Goal: Information Seeking & Learning: Learn about a topic

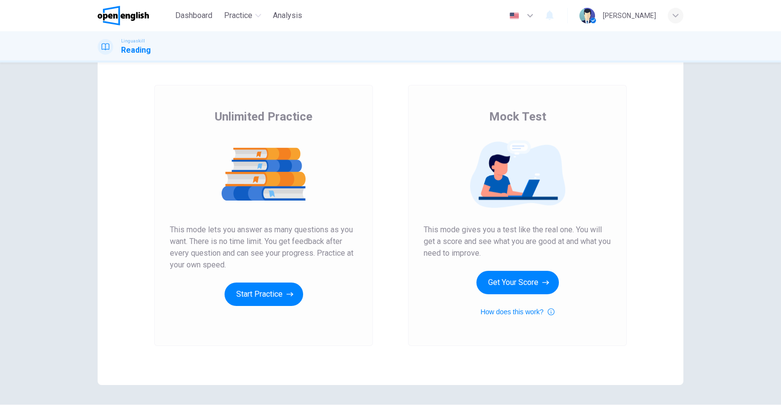
scroll to position [66, 0]
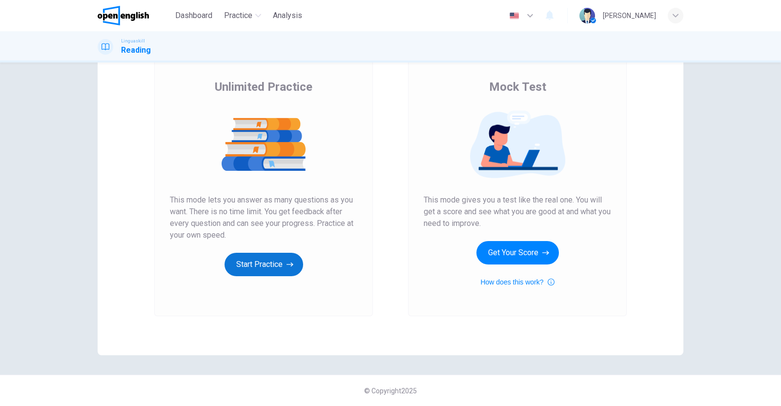
click at [270, 262] on button "Start Practice" at bounding box center [263, 264] width 79 height 23
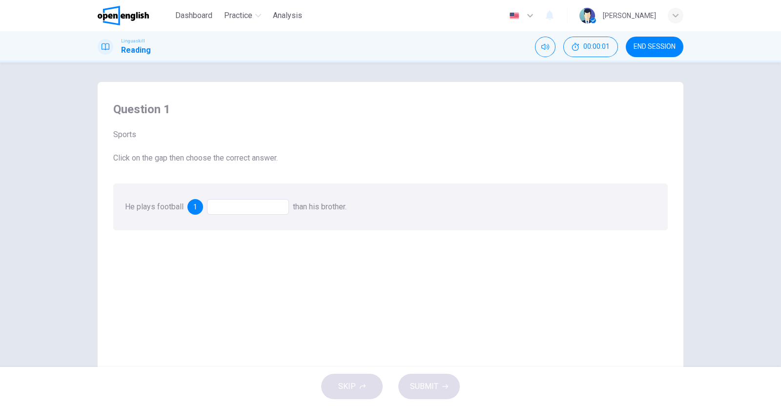
scroll to position [60, 0]
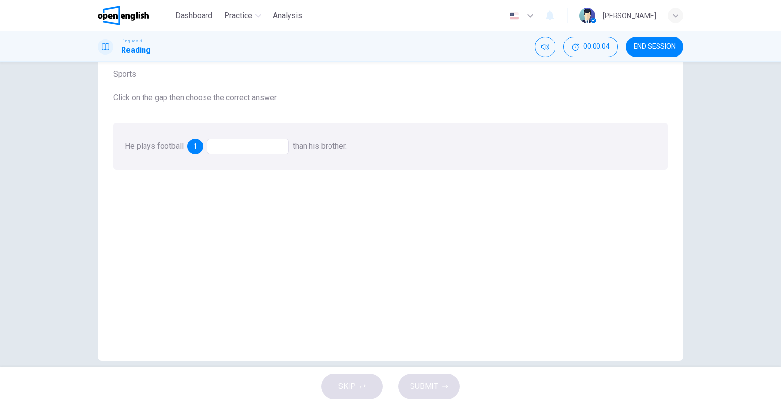
click at [243, 144] on div at bounding box center [248, 147] width 82 height 16
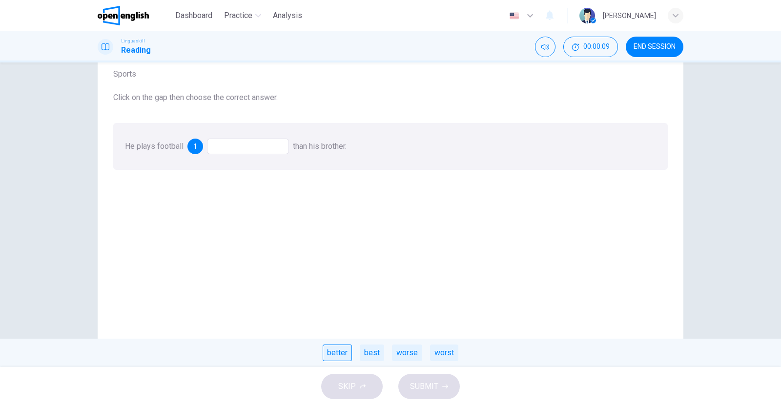
click at [341, 354] on div "better" at bounding box center [336, 352] width 29 height 17
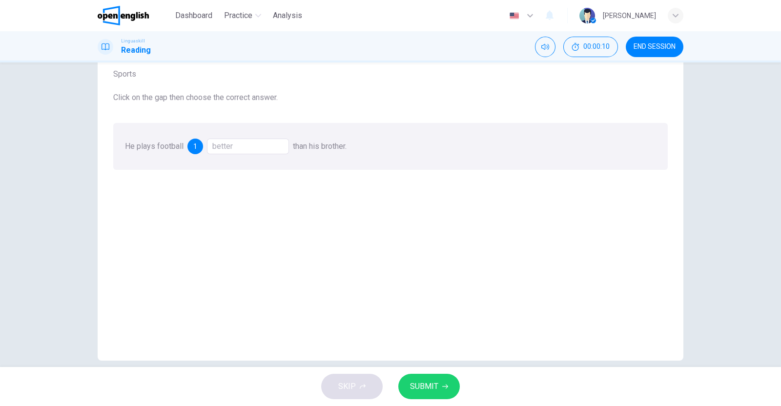
click at [432, 384] on span "SUBMIT" at bounding box center [424, 387] width 28 height 14
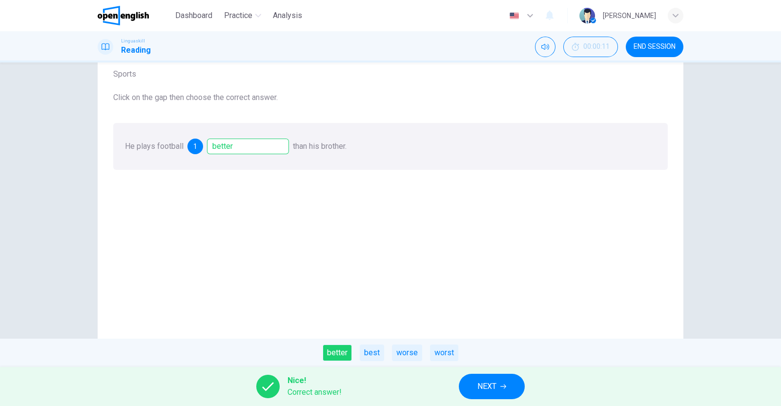
click at [486, 382] on span "NEXT" at bounding box center [486, 387] width 19 height 14
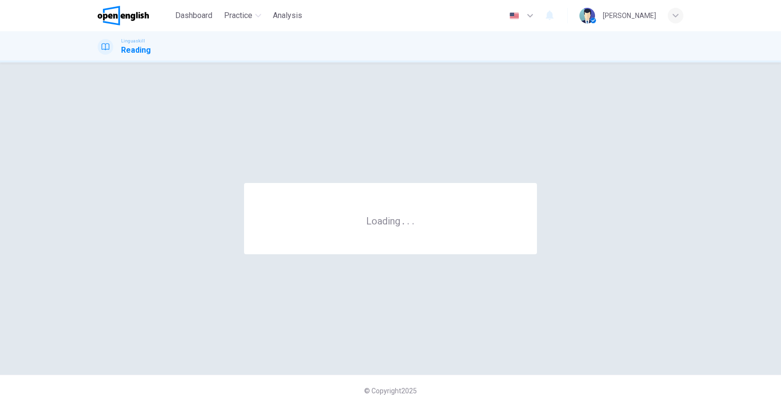
scroll to position [0, 0]
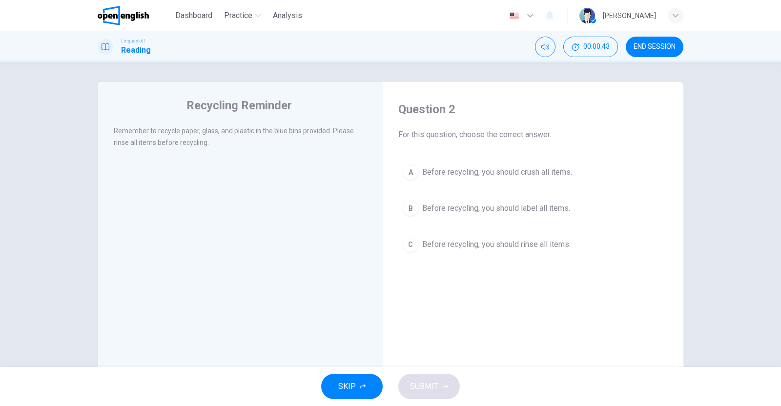
click at [422, 245] on span "Before recycling, you should rinse all items." at bounding box center [496, 245] width 148 height 12
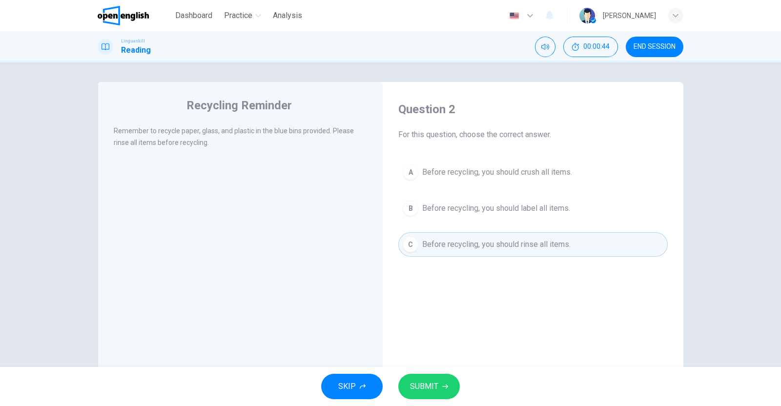
click at [434, 381] on span "SUBMIT" at bounding box center [424, 387] width 28 height 14
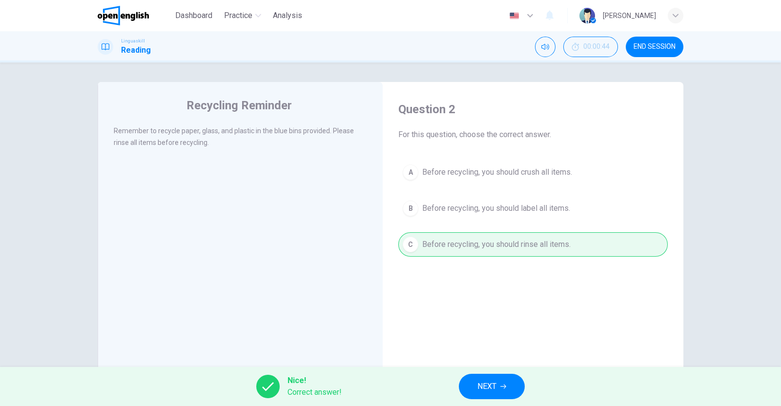
click at [499, 388] on button "NEXT" at bounding box center [492, 386] width 66 height 25
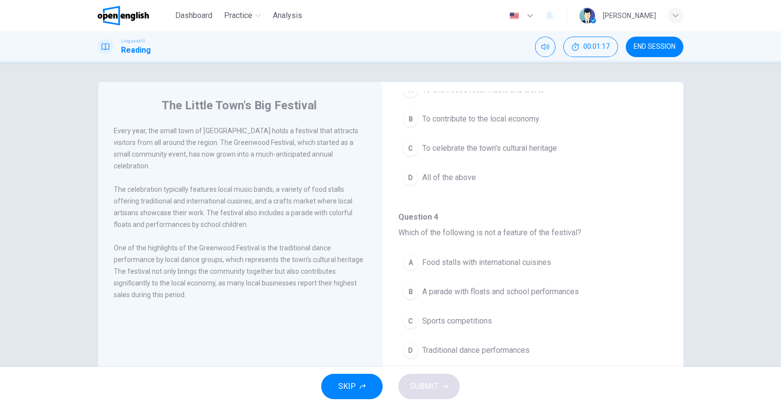
scroll to position [60, 0]
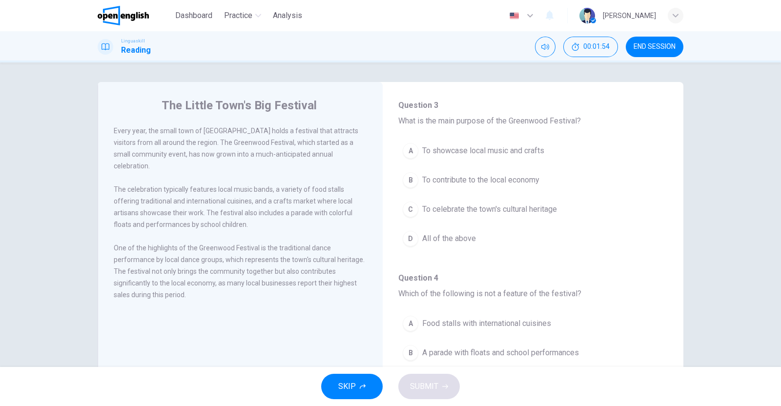
click at [410, 150] on div "A" at bounding box center [410, 151] width 16 height 16
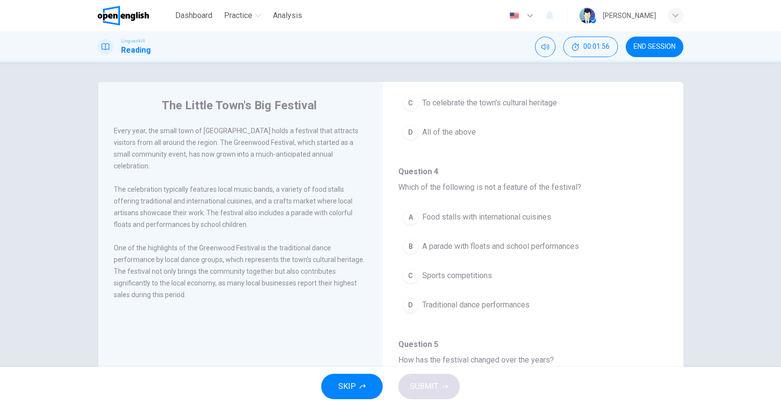
scroll to position [183, 0]
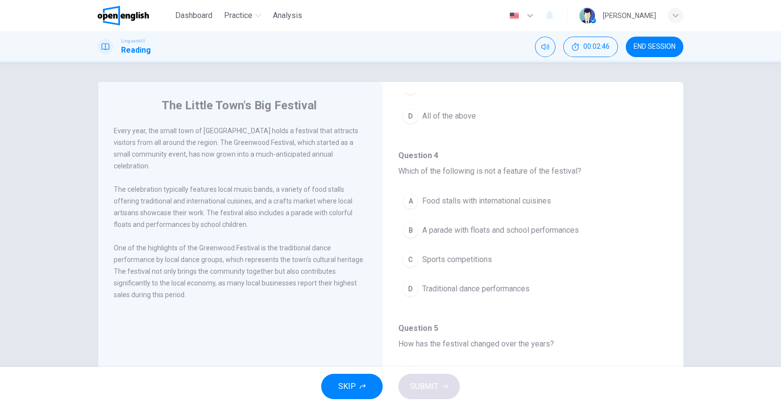
click at [408, 256] on div "C" at bounding box center [410, 260] width 16 height 16
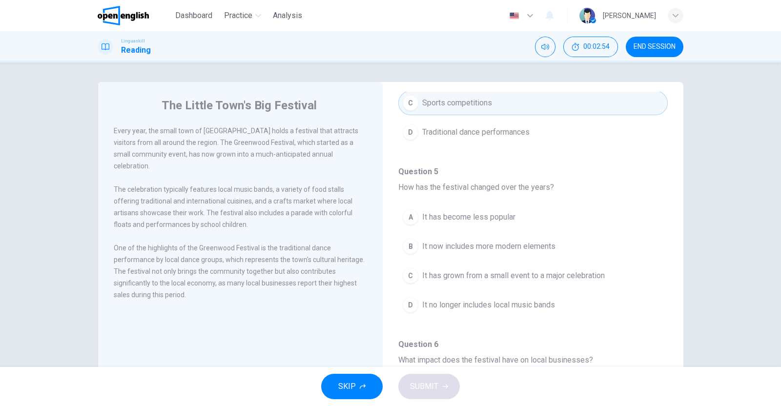
scroll to position [366, 0]
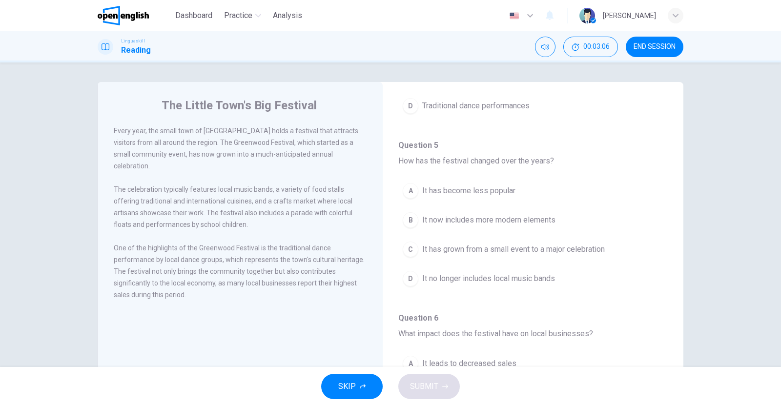
click at [408, 244] on div "C" at bounding box center [410, 249] width 16 height 16
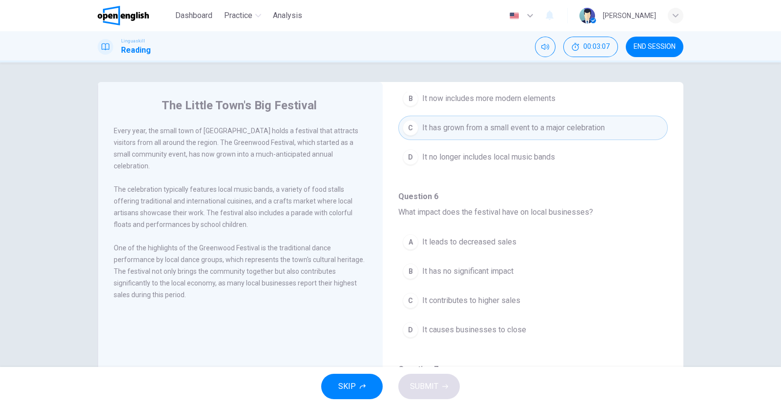
scroll to position [549, 0]
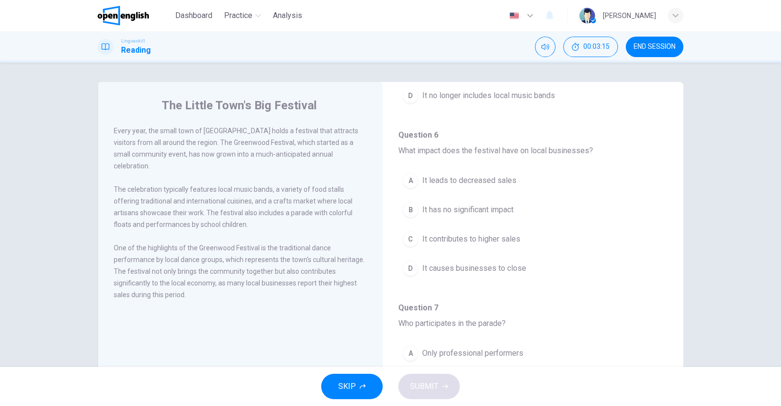
click at [408, 234] on div "C" at bounding box center [410, 239] width 16 height 16
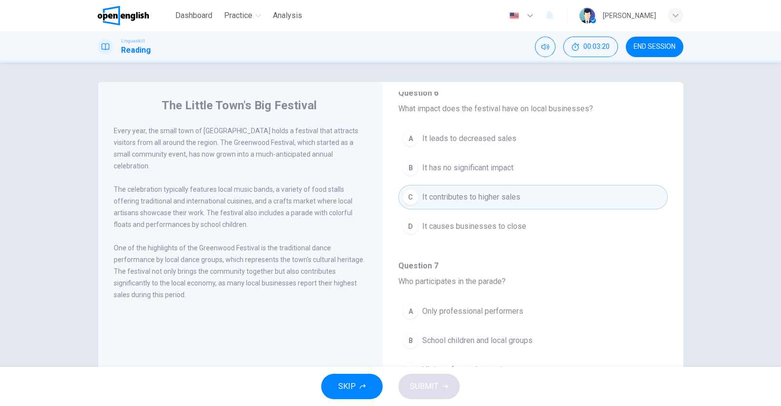
scroll to position [606, 0]
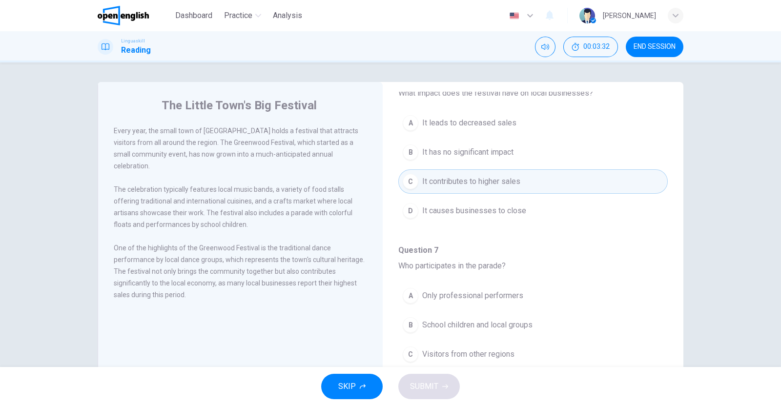
click at [423, 352] on span "Visitors from other regions" at bounding box center [468, 354] width 92 height 12
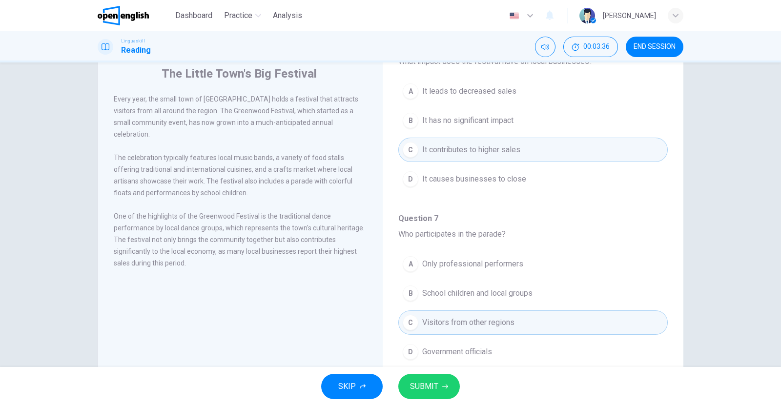
scroll to position [13, 0]
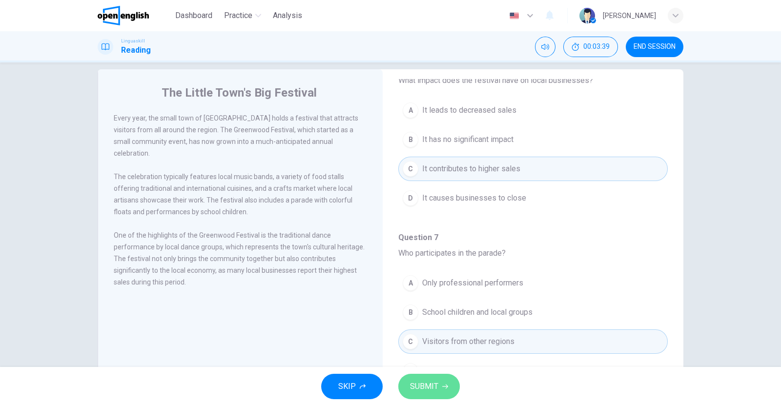
click at [447, 384] on button "SUBMIT" at bounding box center [428, 386] width 61 height 25
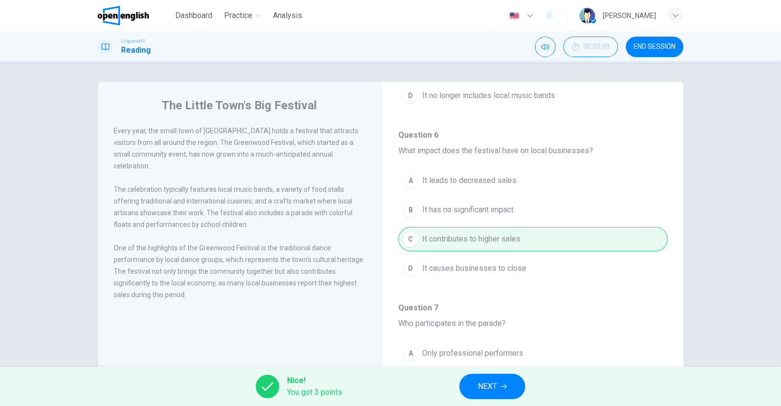
scroll to position [606, 0]
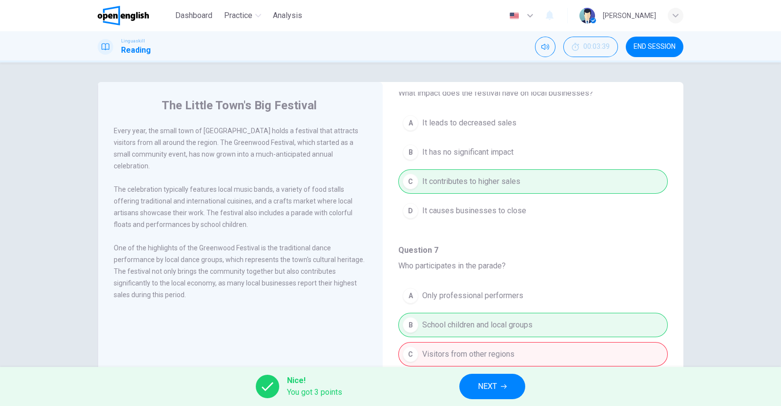
click at [491, 382] on span "NEXT" at bounding box center [487, 387] width 19 height 14
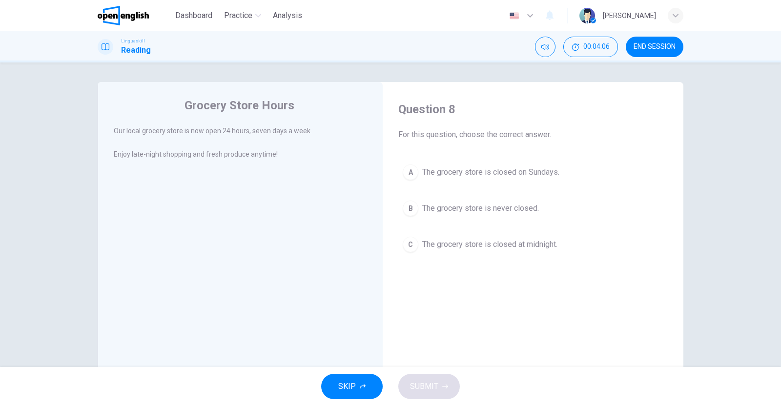
click at [408, 207] on div "B" at bounding box center [410, 208] width 16 height 16
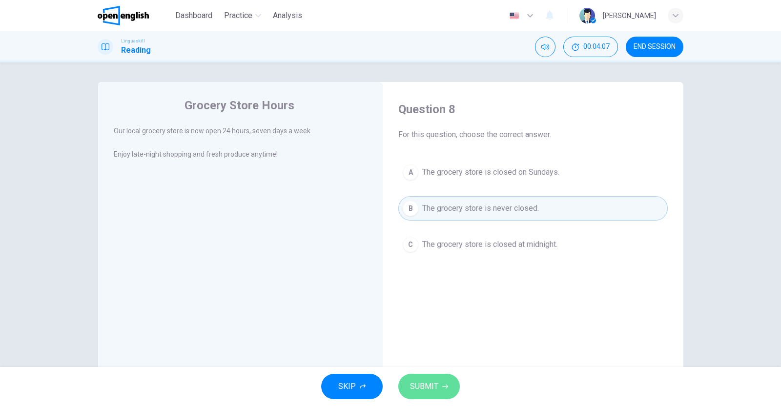
click at [436, 385] on span "SUBMIT" at bounding box center [424, 387] width 28 height 14
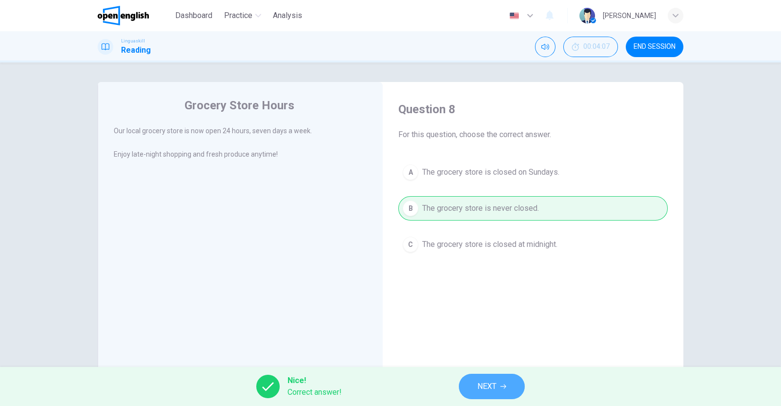
click at [495, 384] on span "NEXT" at bounding box center [486, 387] width 19 height 14
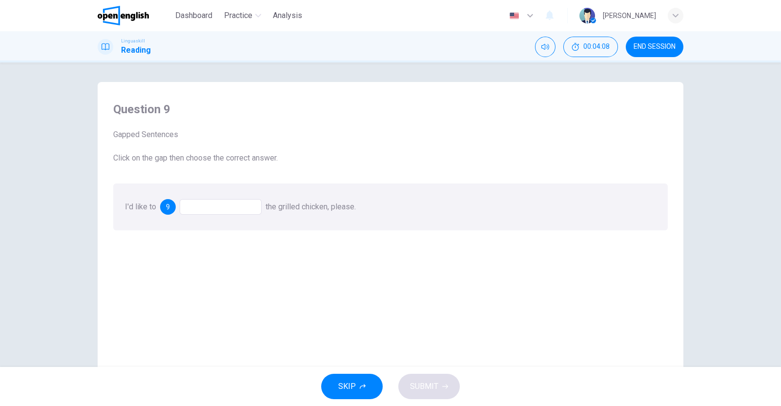
click at [205, 207] on div at bounding box center [221, 207] width 82 height 16
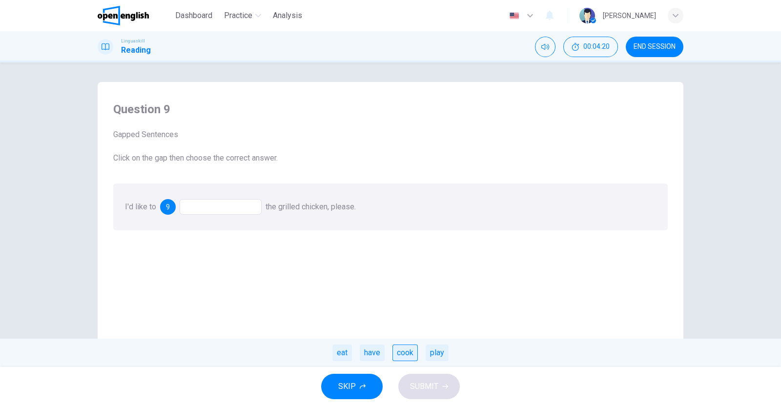
click at [409, 354] on div "cook" at bounding box center [404, 352] width 25 height 17
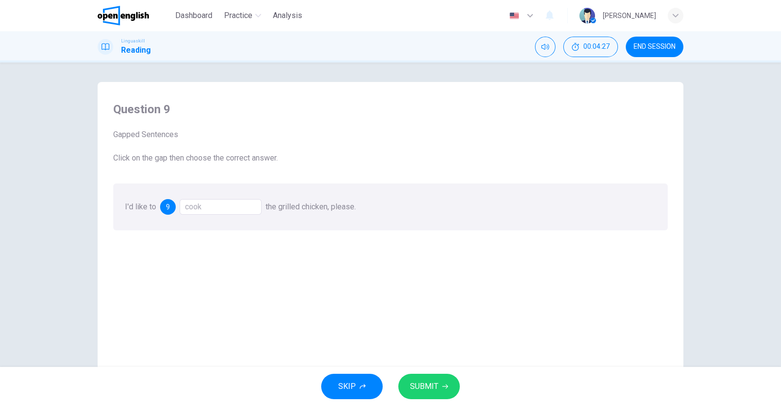
click at [208, 206] on div "cook" at bounding box center [221, 207] width 82 height 16
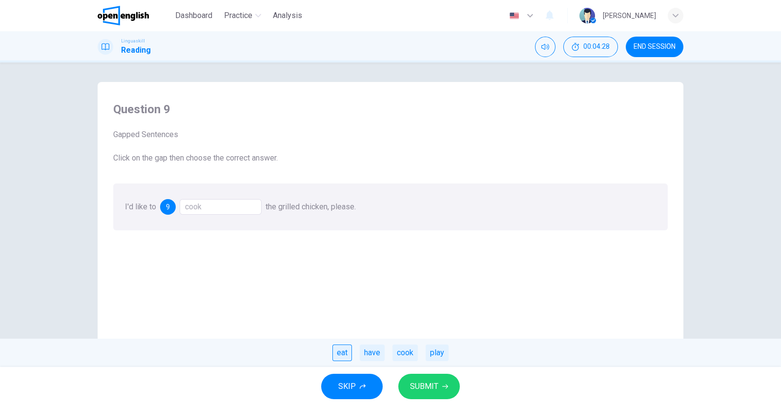
click at [341, 351] on div "eat" at bounding box center [342, 352] width 20 height 17
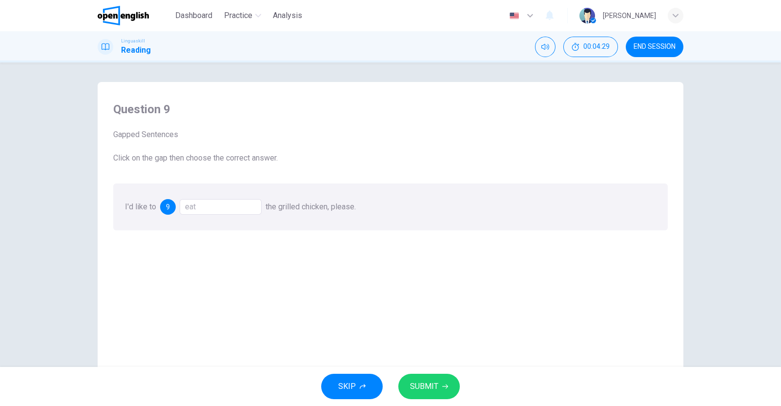
click at [439, 385] on button "SUBMIT" at bounding box center [428, 386] width 61 height 25
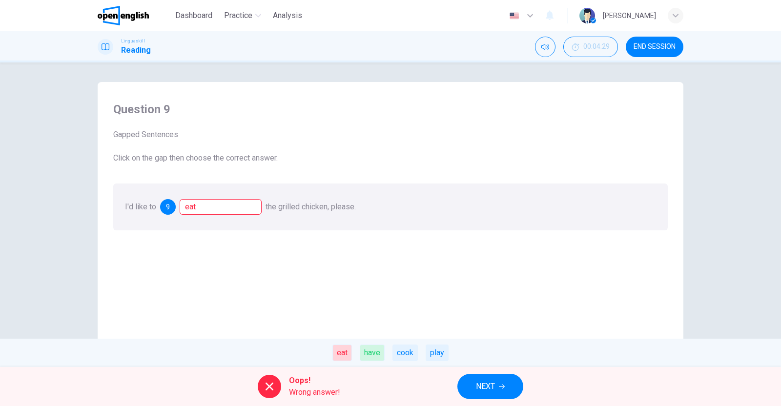
click at [278, 381] on div at bounding box center [269, 386] width 23 height 23
click at [371, 352] on div "have" at bounding box center [372, 352] width 25 height 17
click at [342, 354] on div "eat" at bounding box center [342, 352] width 20 height 17
click at [489, 384] on span "NEXT" at bounding box center [485, 387] width 19 height 14
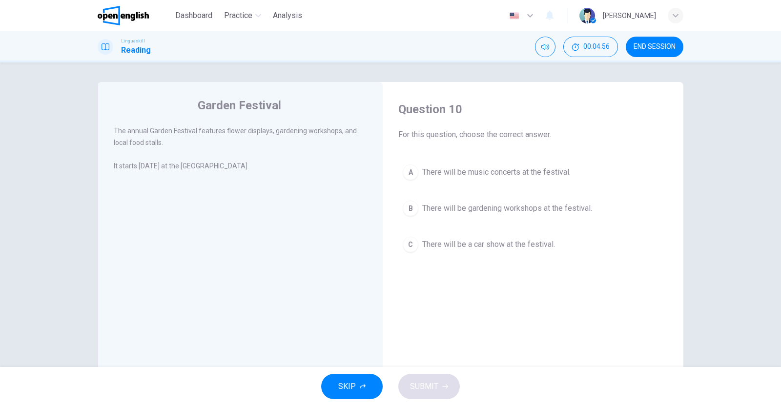
click at [408, 207] on div "B" at bounding box center [410, 208] width 16 height 16
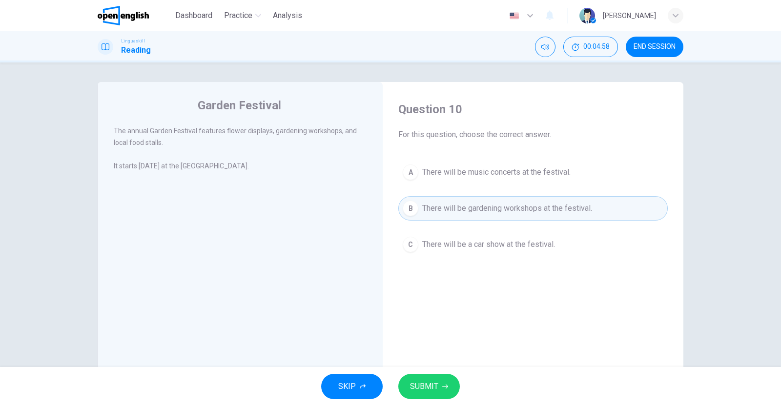
click at [427, 381] on span "SUBMIT" at bounding box center [424, 387] width 28 height 14
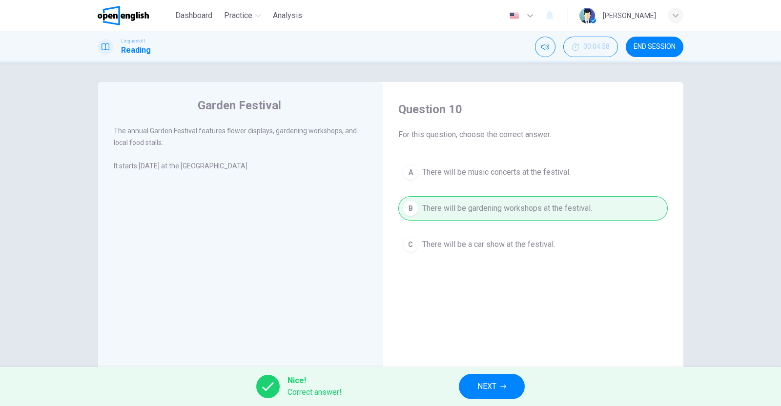
click at [659, 41] on button "END SESSION" at bounding box center [654, 47] width 58 height 20
